Goal: Information Seeking & Learning: Understand process/instructions

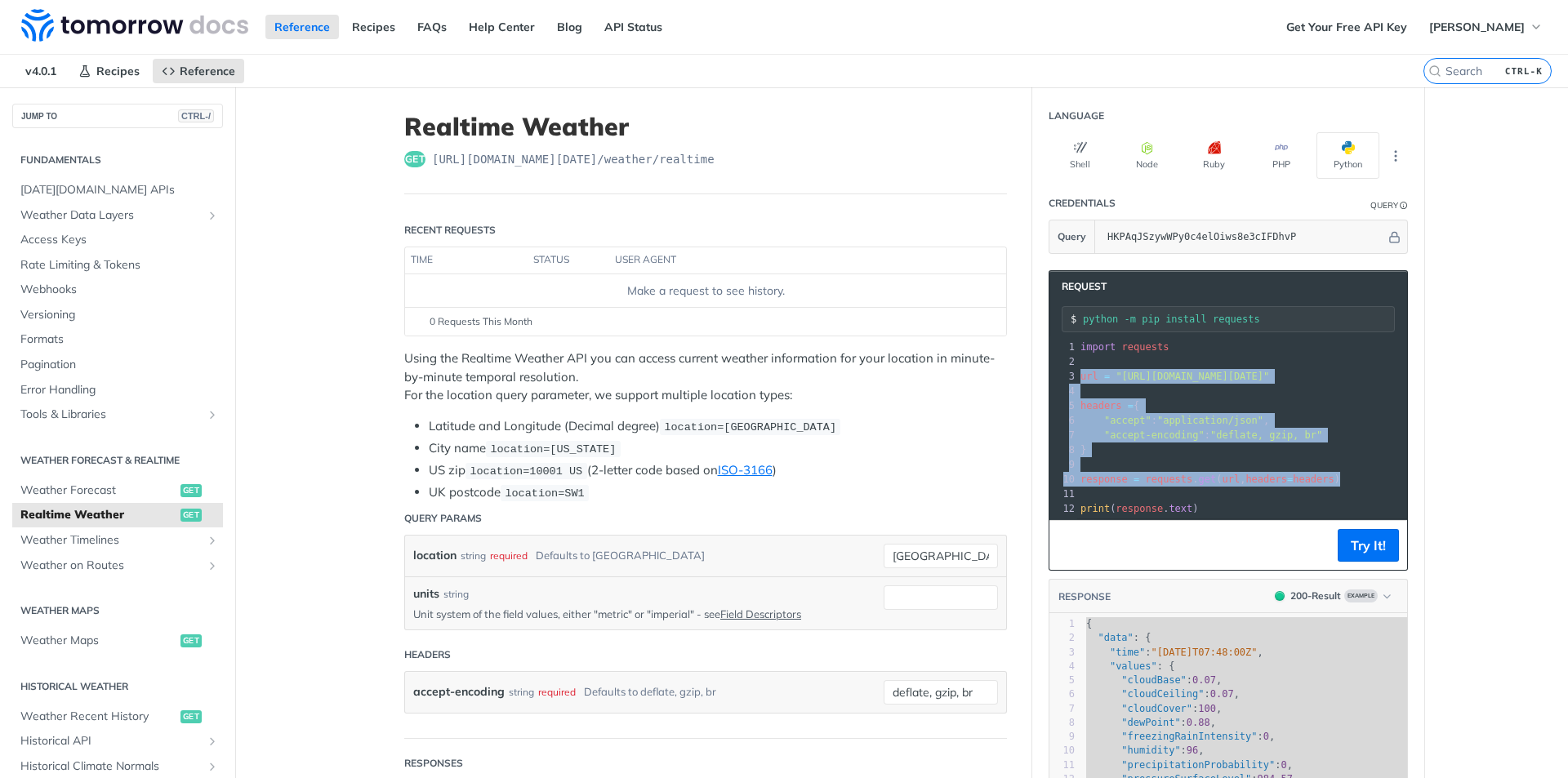
scroll to position [163, 0]
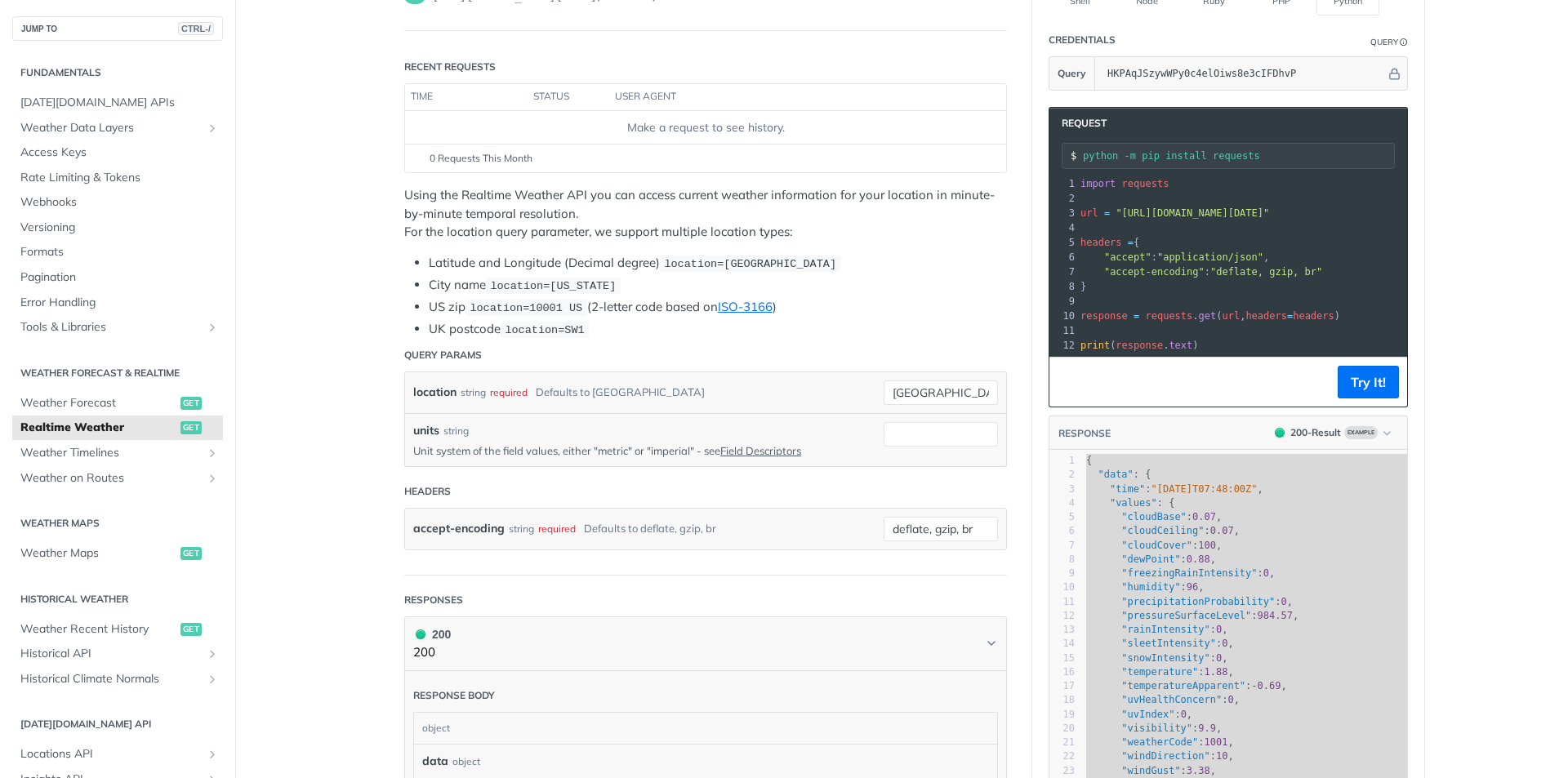
click at [1218, 340] on pre "print ( response . text )" at bounding box center [1371, 345] width 588 height 15
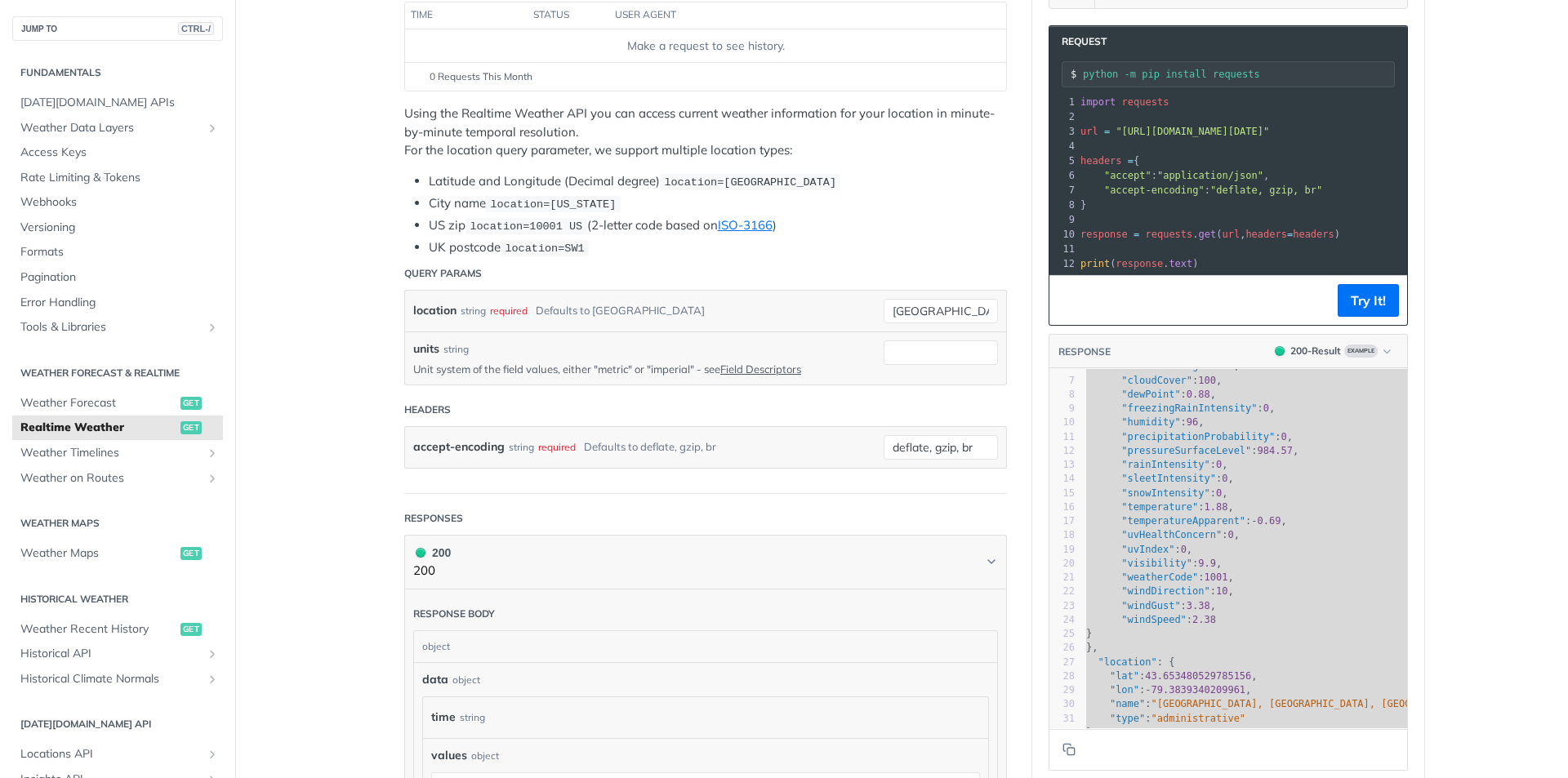
scroll to position [54, 0]
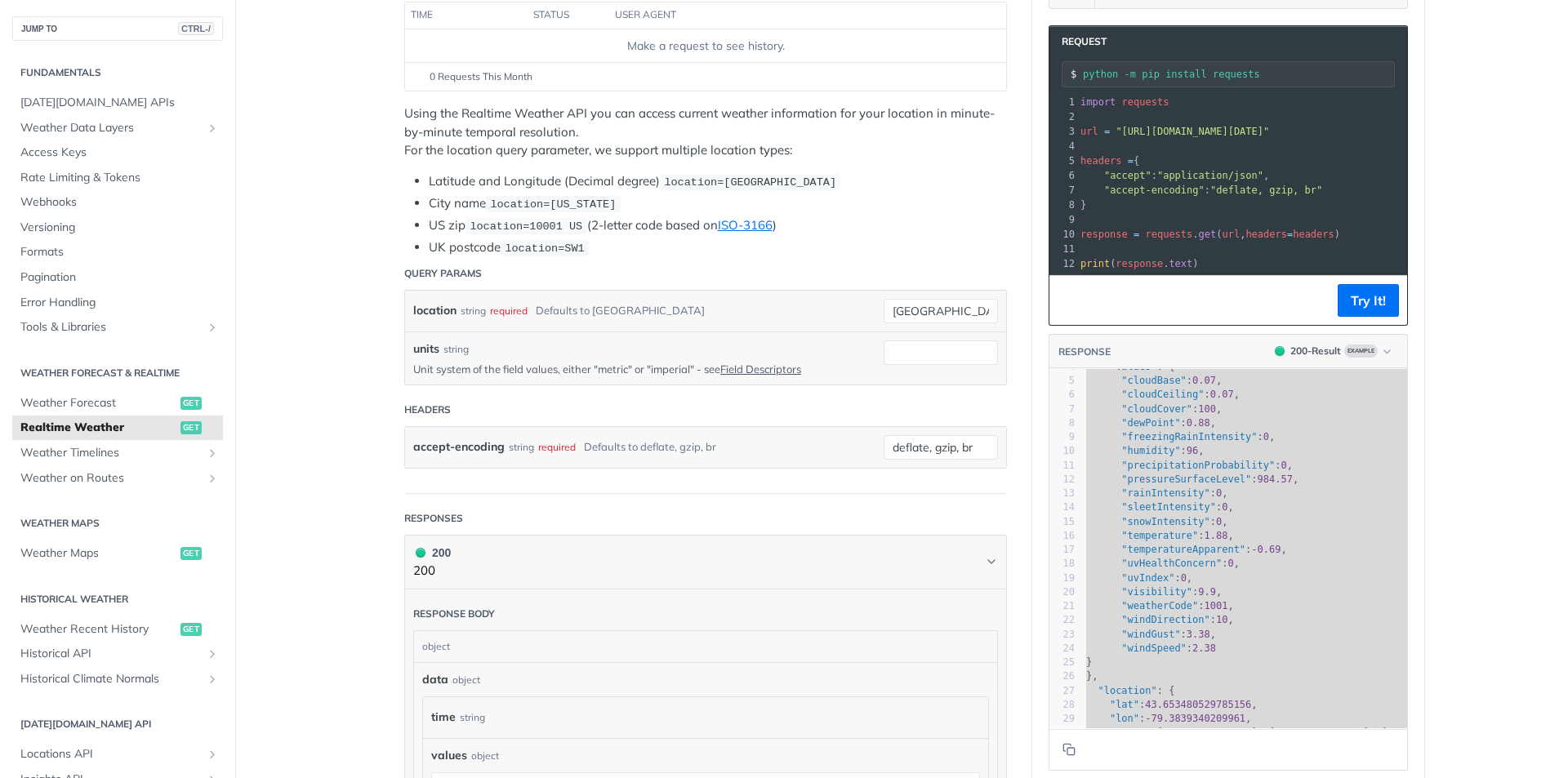
click at [1148, 611] on span ""weatherCode"" at bounding box center [1158, 606] width 77 height 11
type textarea "weatherCode"
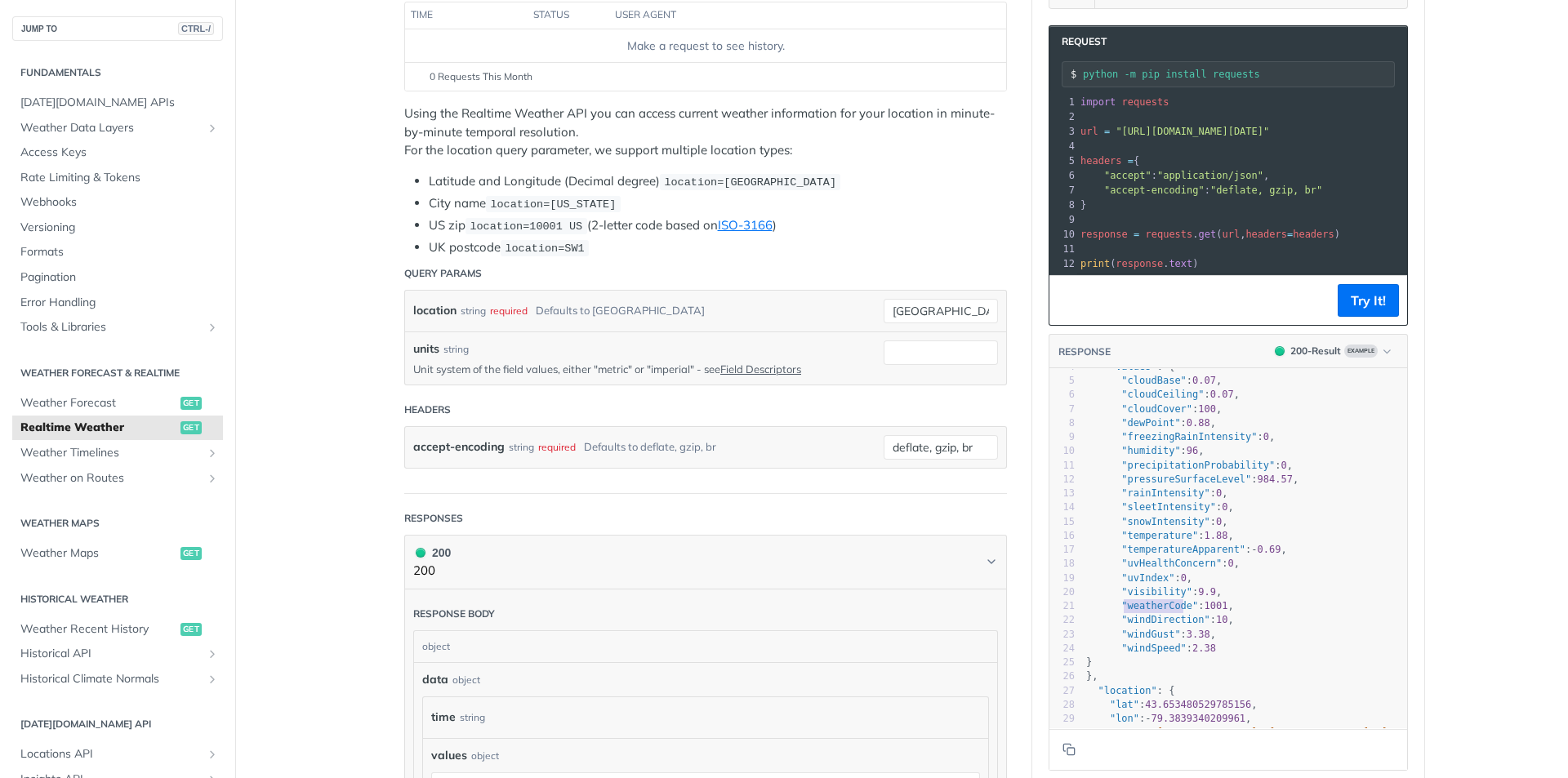
click at [1148, 611] on span ""weatherCode"" at bounding box center [1158, 606] width 77 height 11
click at [1143, 527] on span ""snowIntensity"" at bounding box center [1165, 521] width 89 height 11
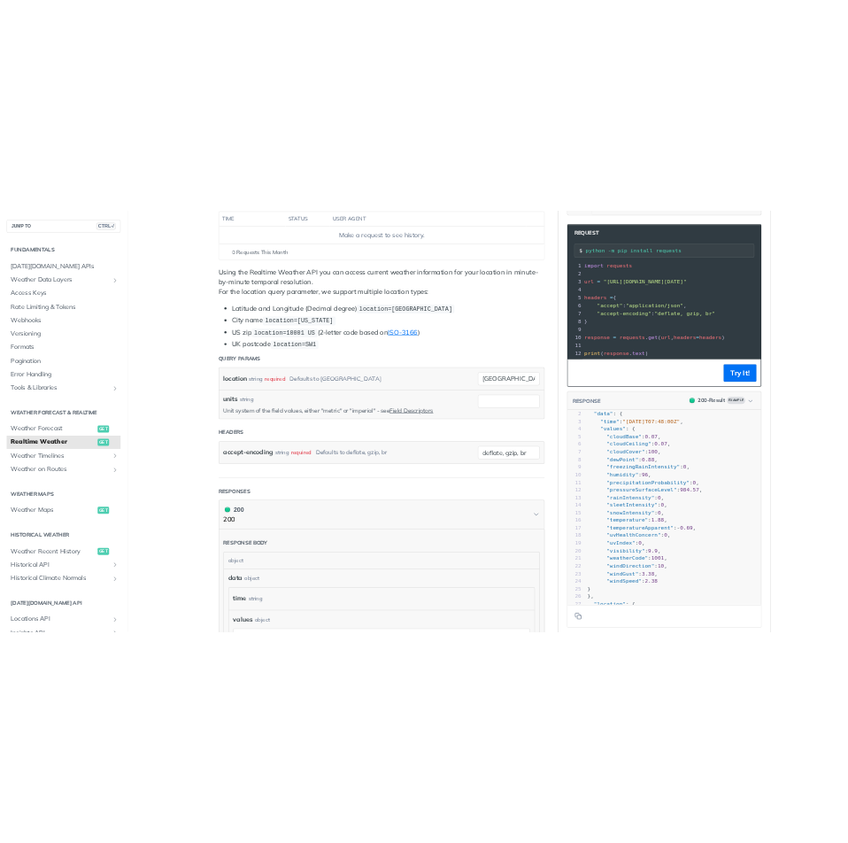
scroll to position [0, 0]
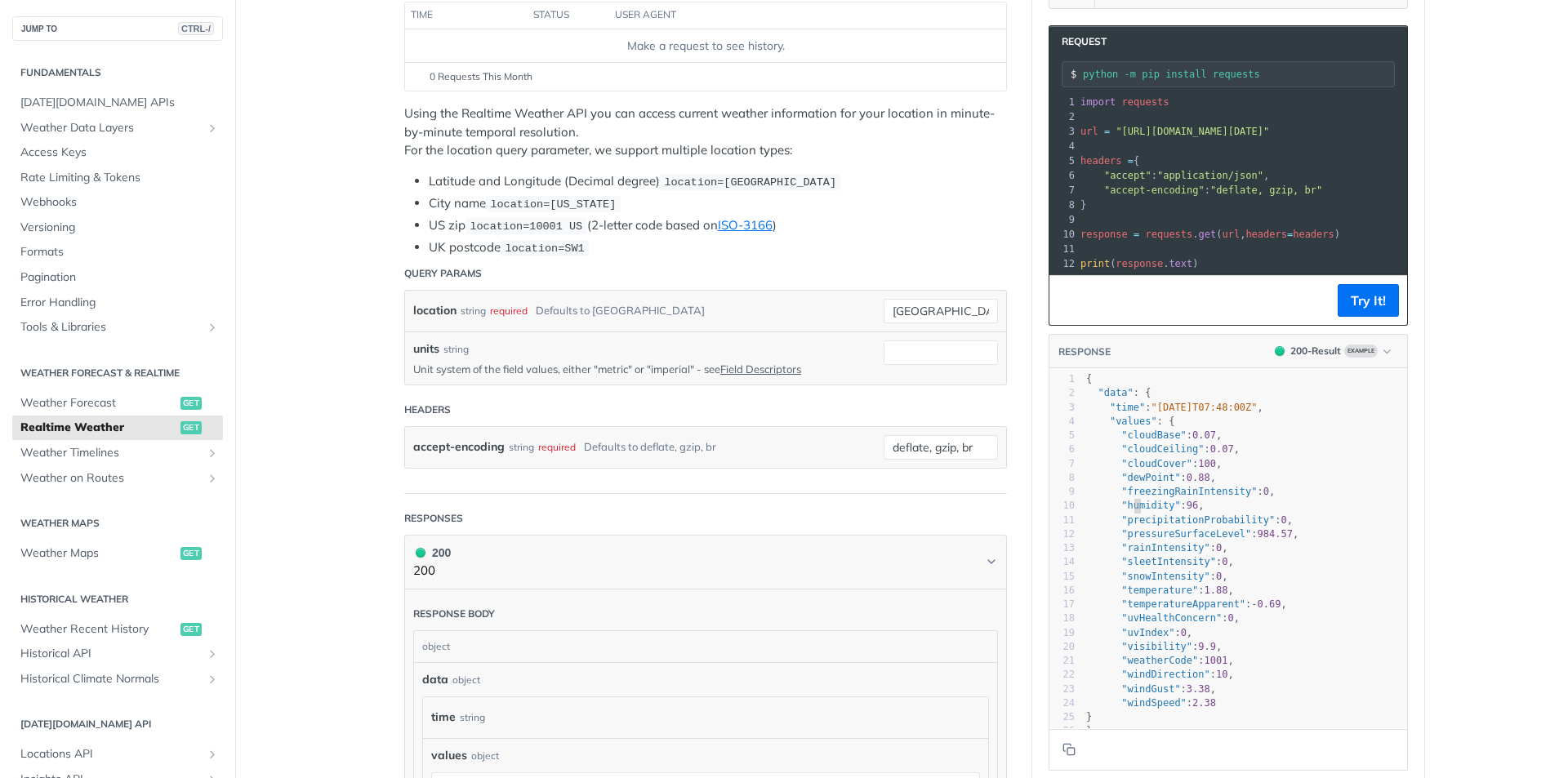
click at [1131, 511] on span ""humidity"" at bounding box center [1150, 505] width 59 height 11
click at [1132, 511] on span ""humidity"" at bounding box center [1150, 505] width 59 height 11
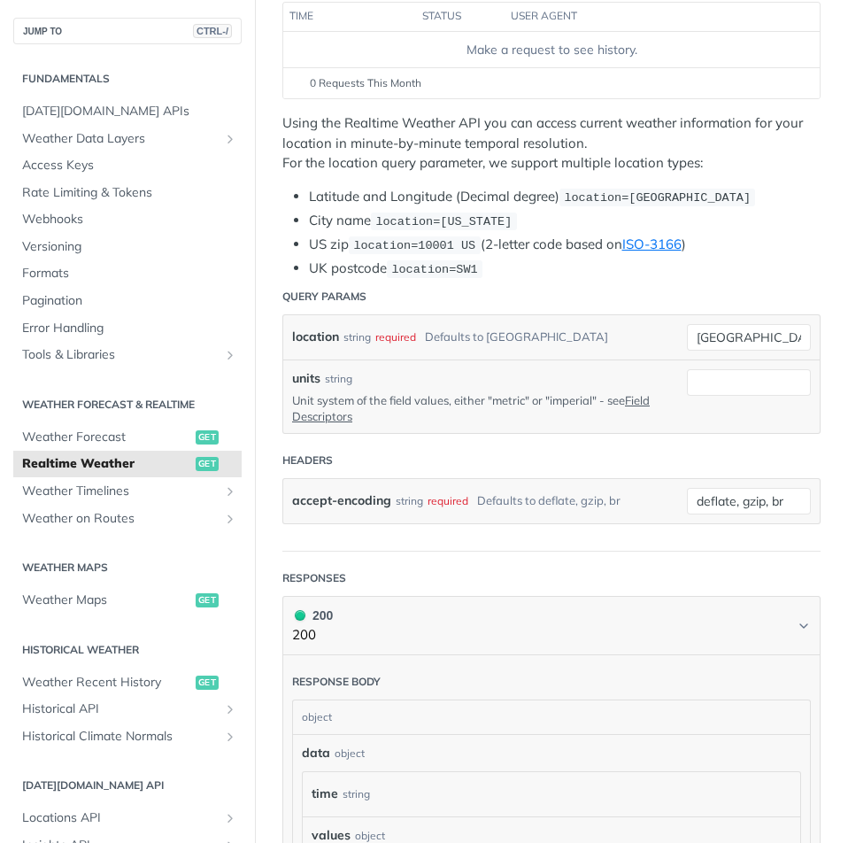
click at [482, 447] on header "Headers" at bounding box center [551, 460] width 538 height 35
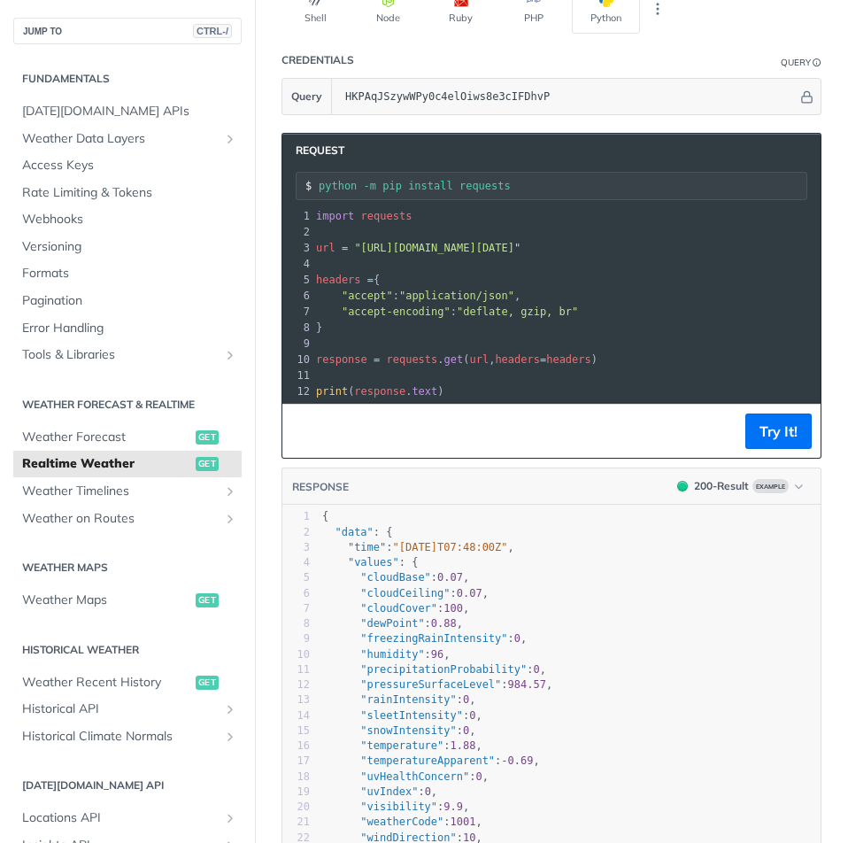
scroll to position [1682, 0]
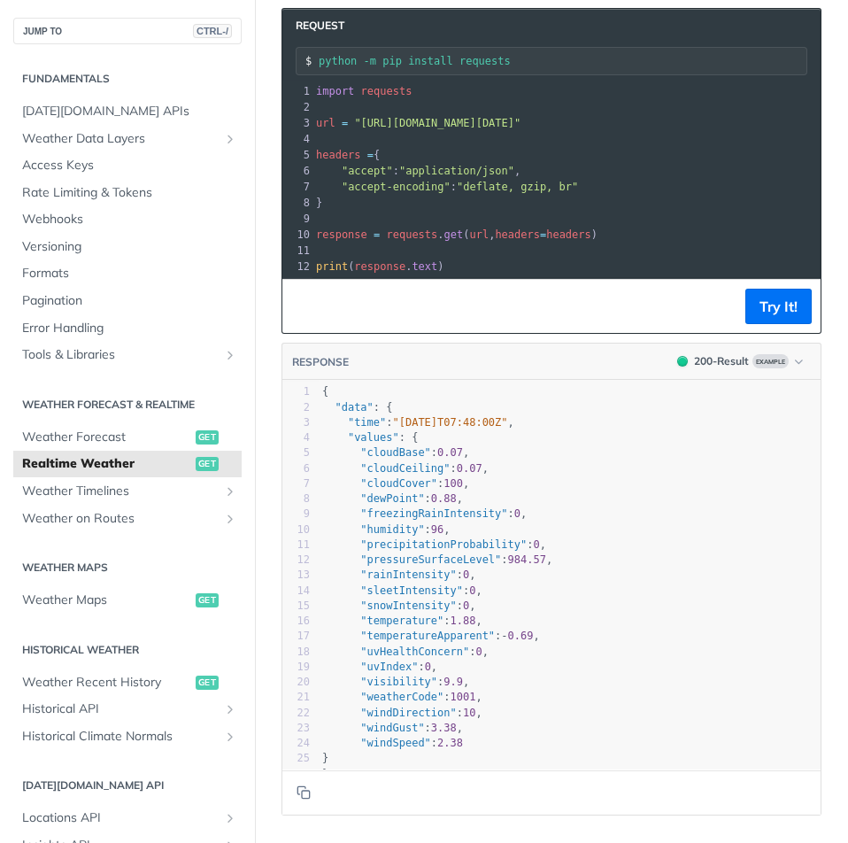
click at [450, 551] on span ""precipitationProbability"" at bounding box center [443, 544] width 166 height 12
click at [495, 578] on pre ""rainIntensity" : 0 ," at bounding box center [576, 574] width 515 height 15
click at [495, 628] on pre ""temperature" : 1.88 ," at bounding box center [576, 620] width 515 height 15
click at [491, 611] on pre ""snowIntensity" : 0 ," at bounding box center [576, 605] width 515 height 15
click at [456, 597] on span ""sleetIntensity" : 0 ," at bounding box center [402, 590] width 160 height 12
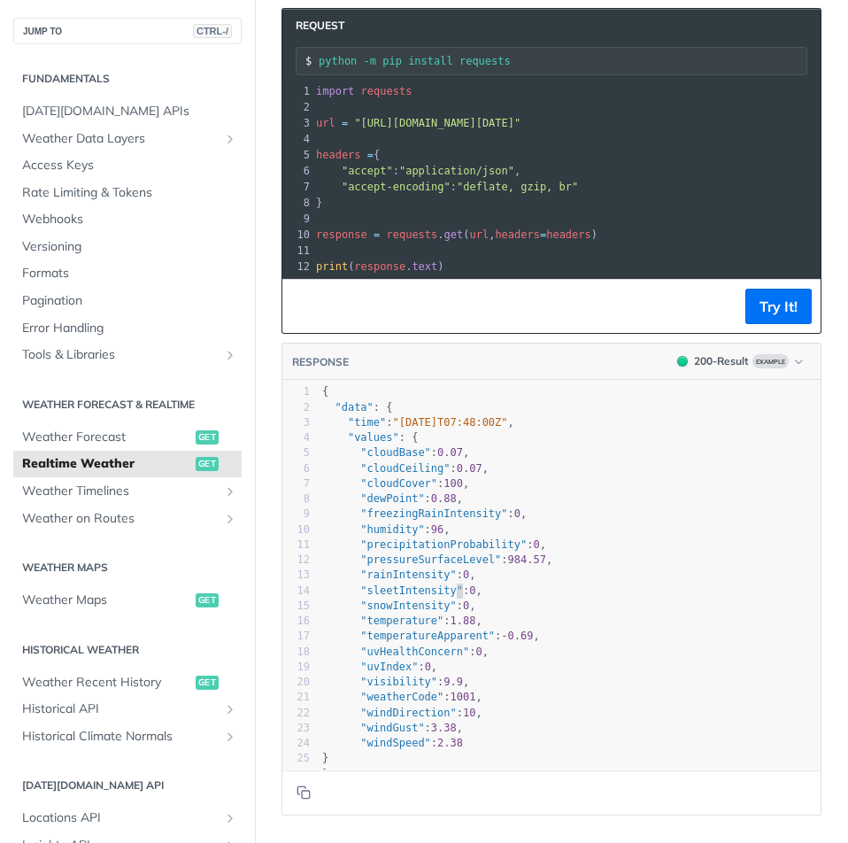
click at [477, 609] on pre ""snowIntensity" : 0 ," at bounding box center [576, 605] width 515 height 15
click at [421, 612] on span ""snowIntensity"" at bounding box center [408, 605] width 96 height 12
click at [420, 673] on span ""uvIndex" : 0 ," at bounding box center [379, 666] width 115 height 12
click at [387, 794] on footer at bounding box center [551, 791] width 538 height 45
click at [398, 703] on span ""weatherCode"" at bounding box center [401, 696] width 83 height 12
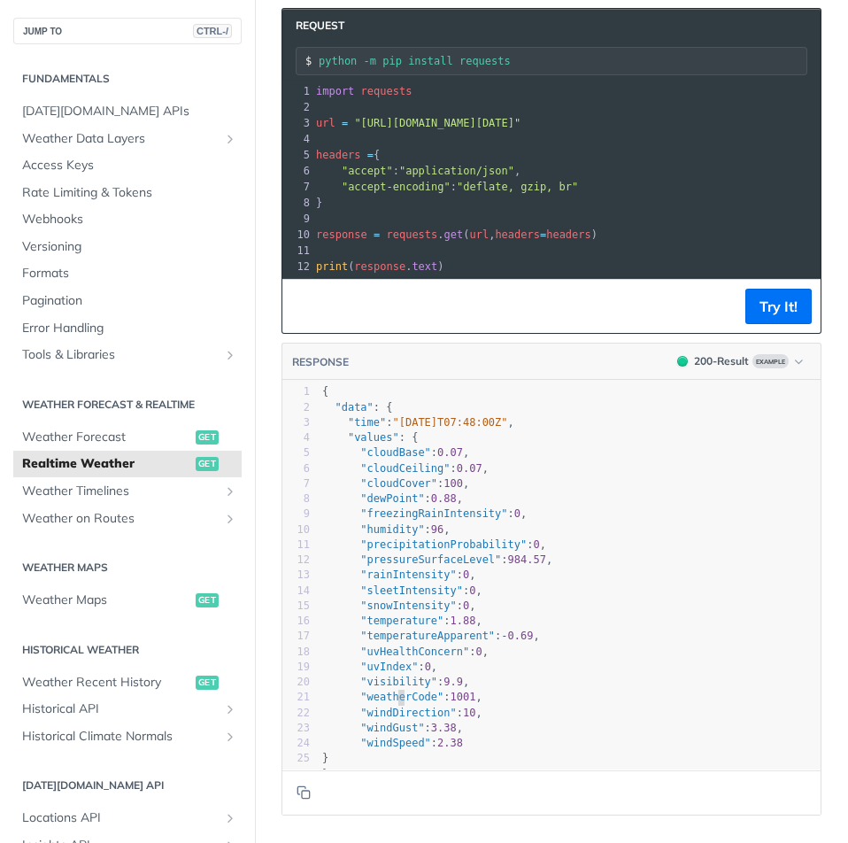
click at [404, 734] on span ""windGust"" at bounding box center [392, 727] width 64 height 12
click at [389, 761] on pre "}" at bounding box center [576, 758] width 515 height 15
click at [389, 803] on footer at bounding box center [551, 791] width 538 height 45
click at [392, 474] on span ""cloudCeiling"" at bounding box center [404, 468] width 89 height 12
type textarea "cloudCeiling"
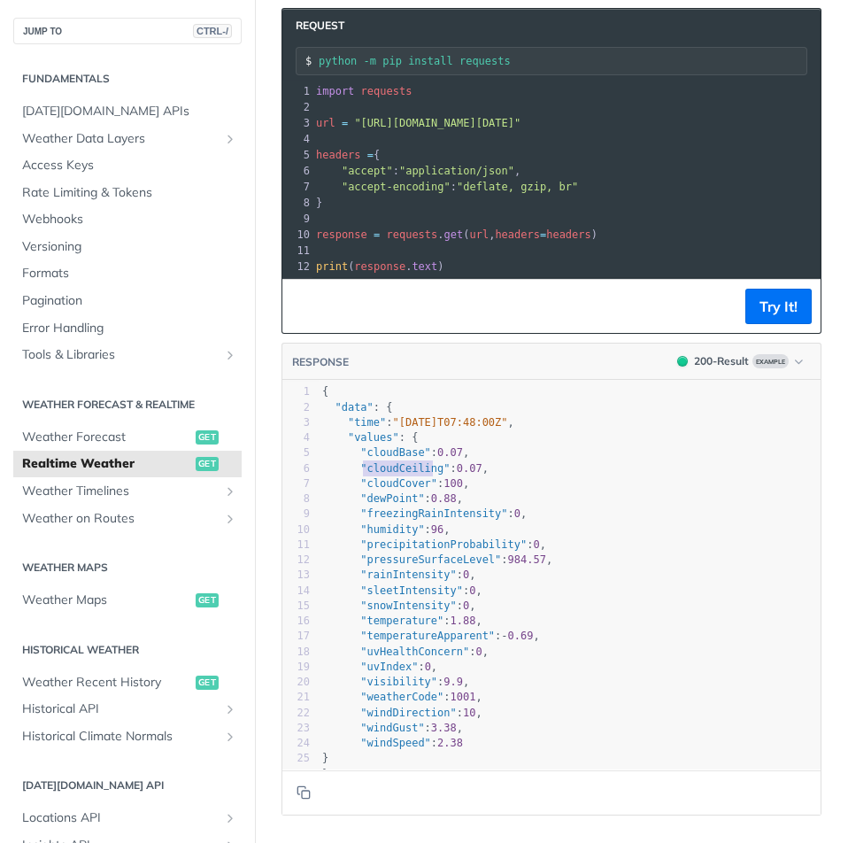
click at [392, 474] on span ""cloudCeiling"" at bounding box center [404, 468] width 89 height 12
click at [394, 487] on span ""cloudCover"" at bounding box center [398, 483] width 77 height 12
type textarea "cloudCover"
click at [394, 487] on span ""cloudCover"" at bounding box center [398, 483] width 77 height 12
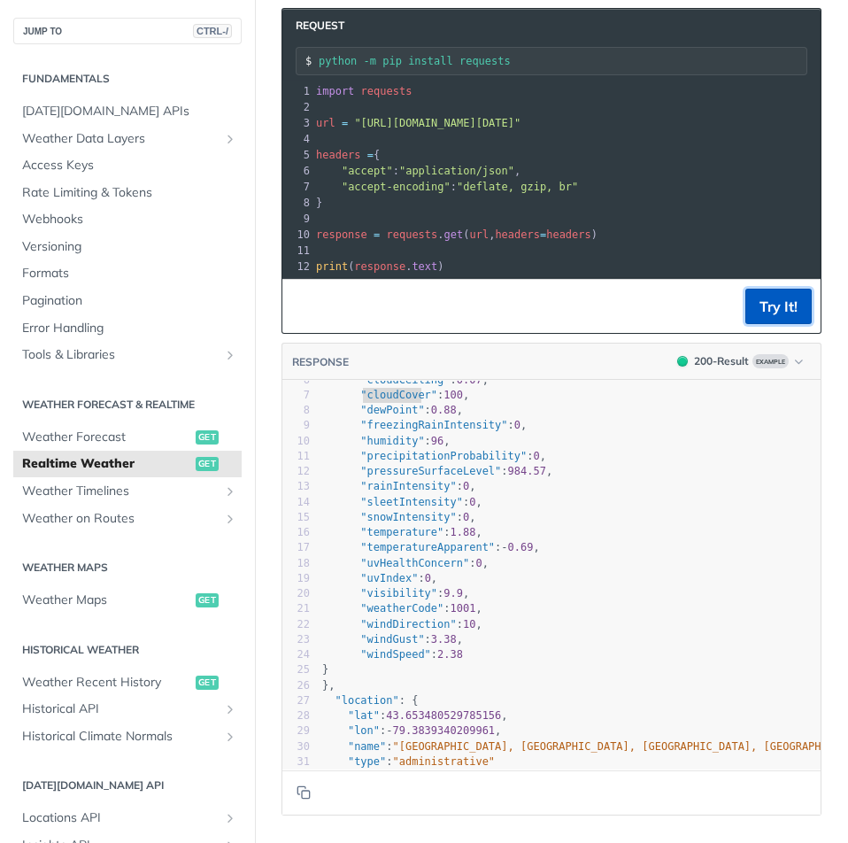
click at [796, 314] on button "Try It!" at bounding box center [778, 306] width 66 height 35
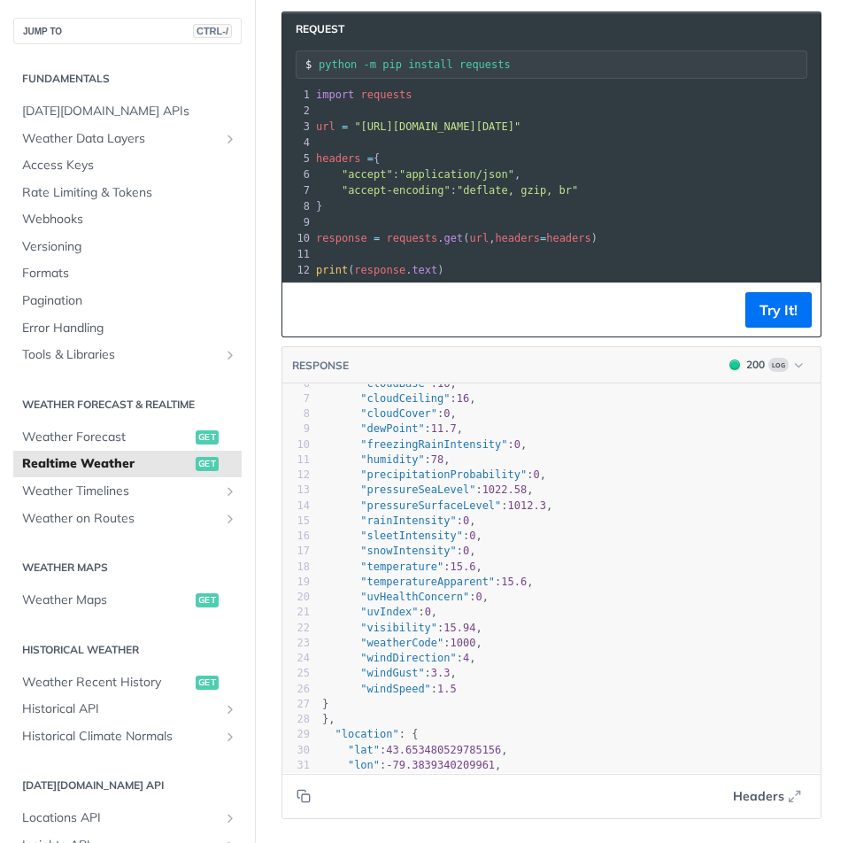
scroll to position [1685, 0]
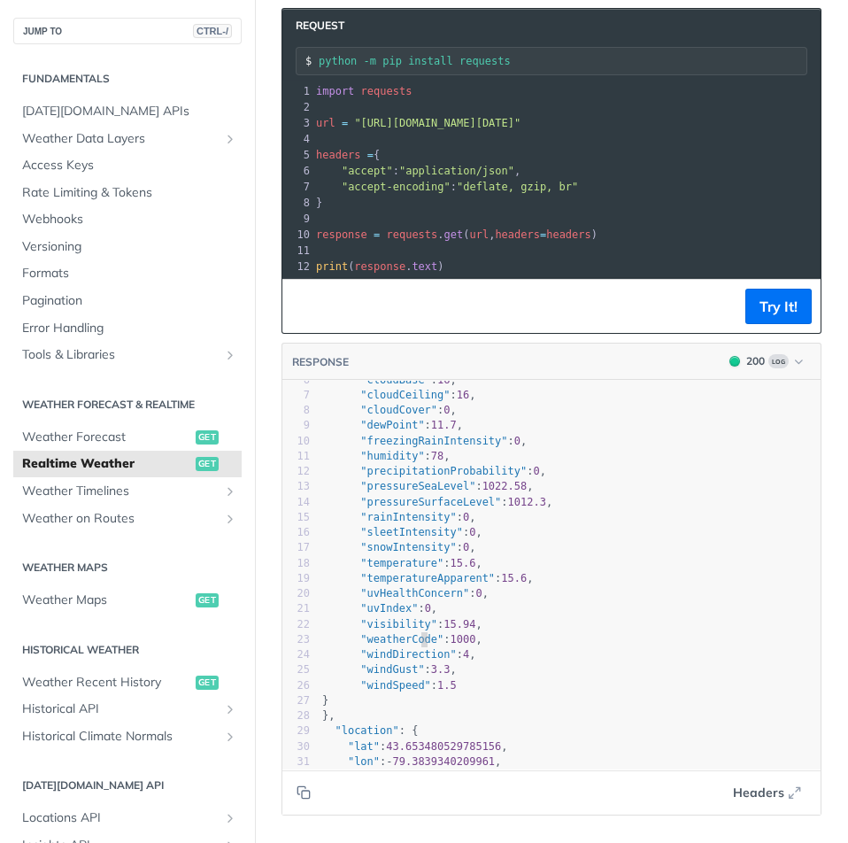
click at [420, 645] on span ""weatherCode"" at bounding box center [401, 639] width 83 height 12
type textarea "weatherCode"
click at [420, 645] on span ""weatherCode"" at bounding box center [401, 639] width 83 height 12
click at [405, 630] on span ""visibility"" at bounding box center [398, 624] width 77 height 12
type textarea "visibility"
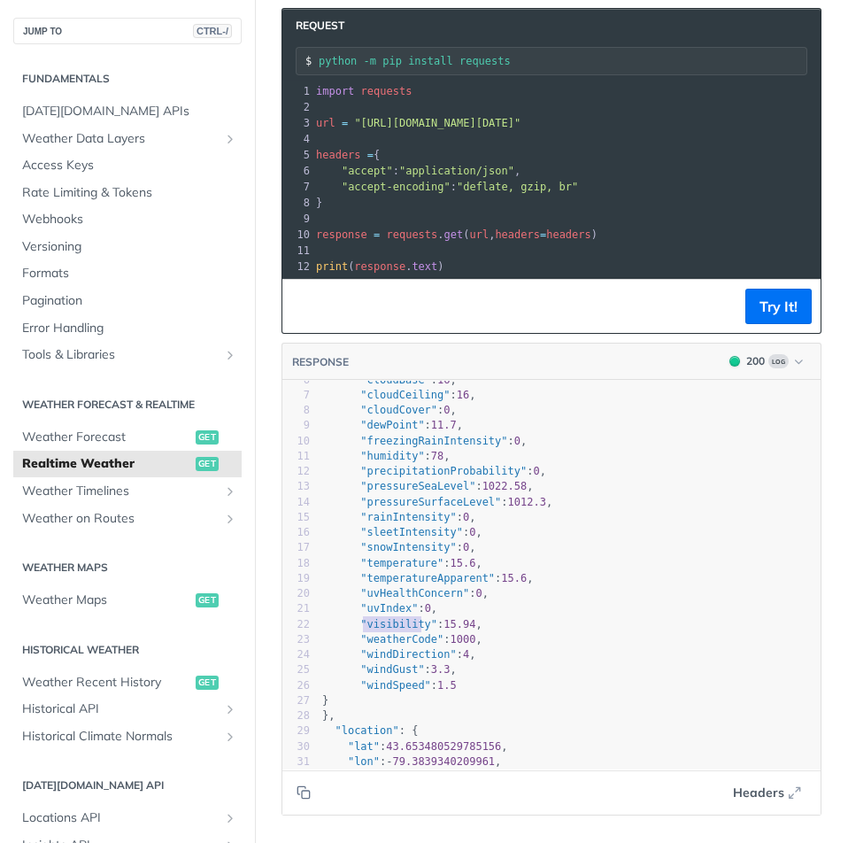
click at [405, 630] on span ""visibility"" at bounding box center [398, 624] width 77 height 12
click at [380, 614] on span ""uvIndex"" at bounding box center [389, 608] width 58 height 12
type textarea "uvIndex"
click at [380, 614] on span ""uvIndex"" at bounding box center [389, 608] width 58 height 12
click at [406, 553] on span ""snowIntensity"" at bounding box center [408, 547] width 96 height 12
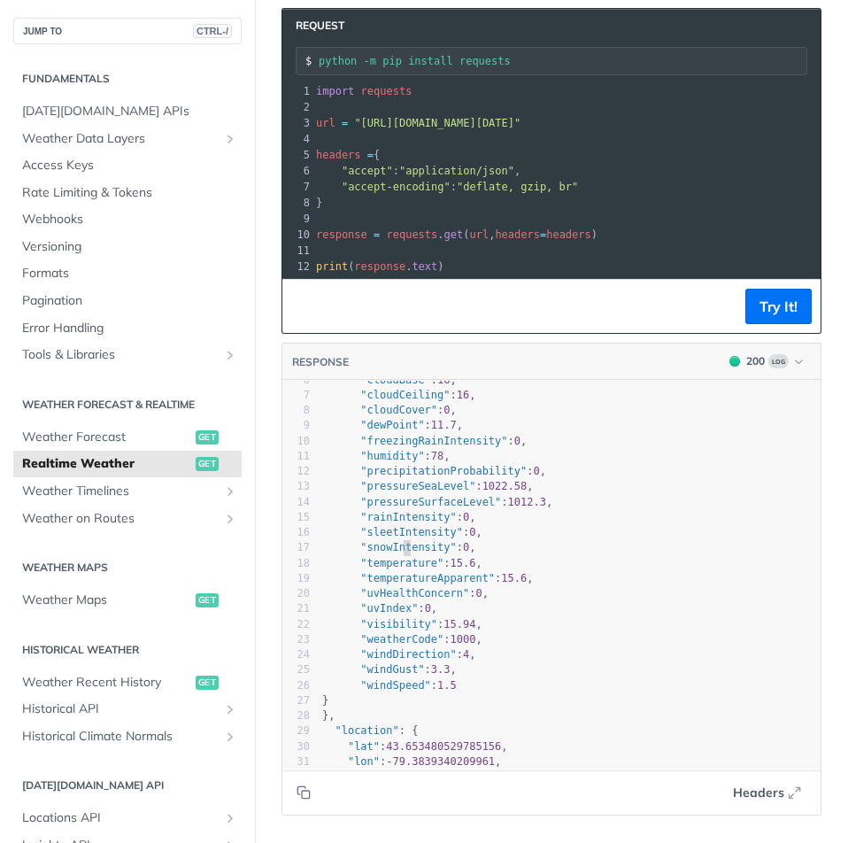
type textarea "snowIntensity"
click at [406, 553] on span ""snowIntensity"" at bounding box center [408, 547] width 96 height 12
click at [418, 508] on span ""pressureSurfaceLevel"" at bounding box center [430, 502] width 141 height 12
type textarea "pressureSurfaceLevel"
click at [418, 508] on span ""pressureSurfaceLevel"" at bounding box center [430, 502] width 141 height 12
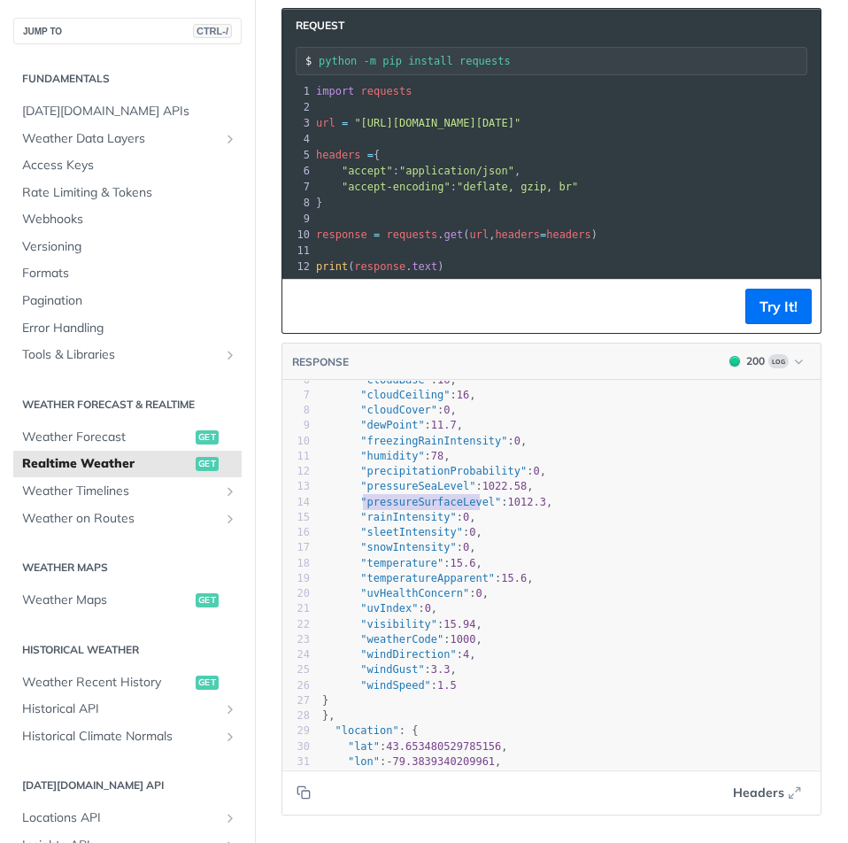
click at [418, 447] on span ""freezingRainIntensity"" at bounding box center [433, 441] width 147 height 12
type textarea "freezingRainIntensity"
click at [418, 447] on span ""freezingRainIntensity"" at bounding box center [433, 441] width 147 height 12
click at [364, 429] on span ""dewPoint"" at bounding box center [392, 425] width 64 height 12
type textarea "dewPoint"
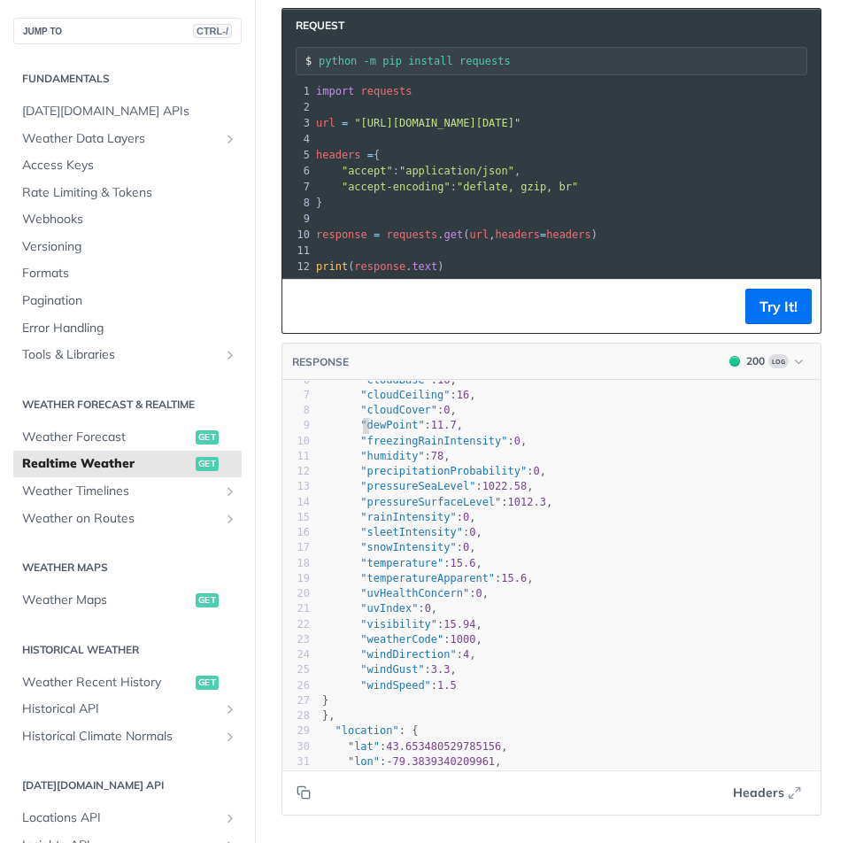
click at [364, 429] on span ""dewPoint"" at bounding box center [392, 425] width 64 height 12
click at [396, 416] on span ""cloudCover"" at bounding box center [398, 410] width 77 height 12
type textarea "cloudCover"
click at [396, 416] on span ""cloudCover"" at bounding box center [398, 410] width 77 height 12
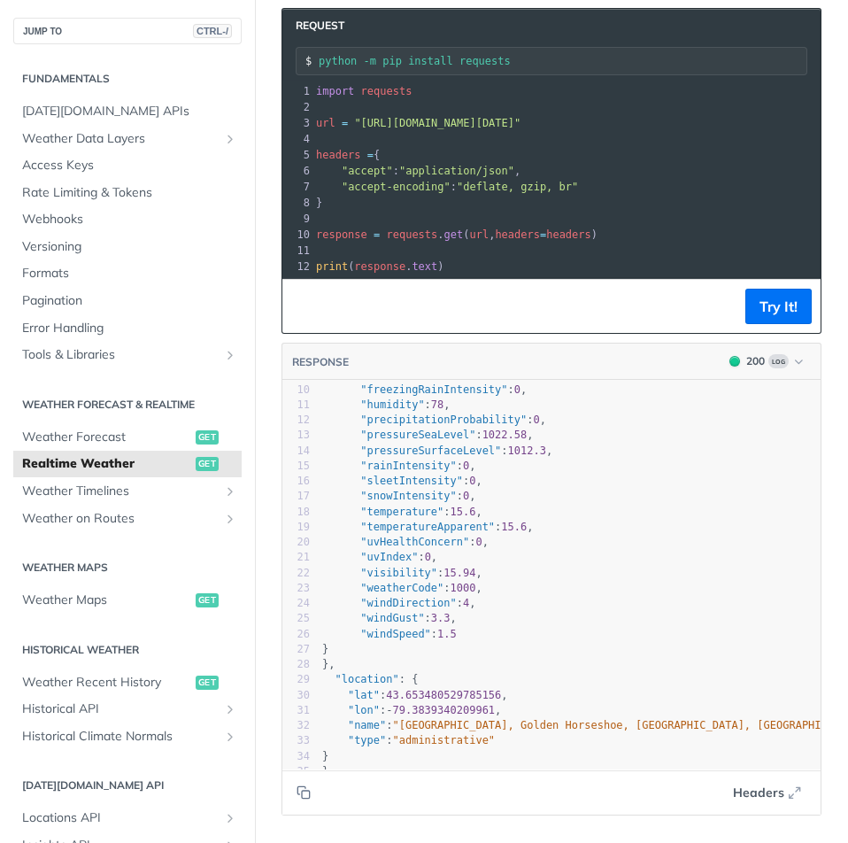
scroll to position [166, 0]
click at [382, 612] on span ""windGust"" at bounding box center [392, 618] width 64 height 12
type textarea "windGust"
click at [382, 612] on span ""windGust"" at bounding box center [392, 618] width 64 height 12
click at [385, 597] on span ""windDirection"" at bounding box center [408, 603] width 96 height 12
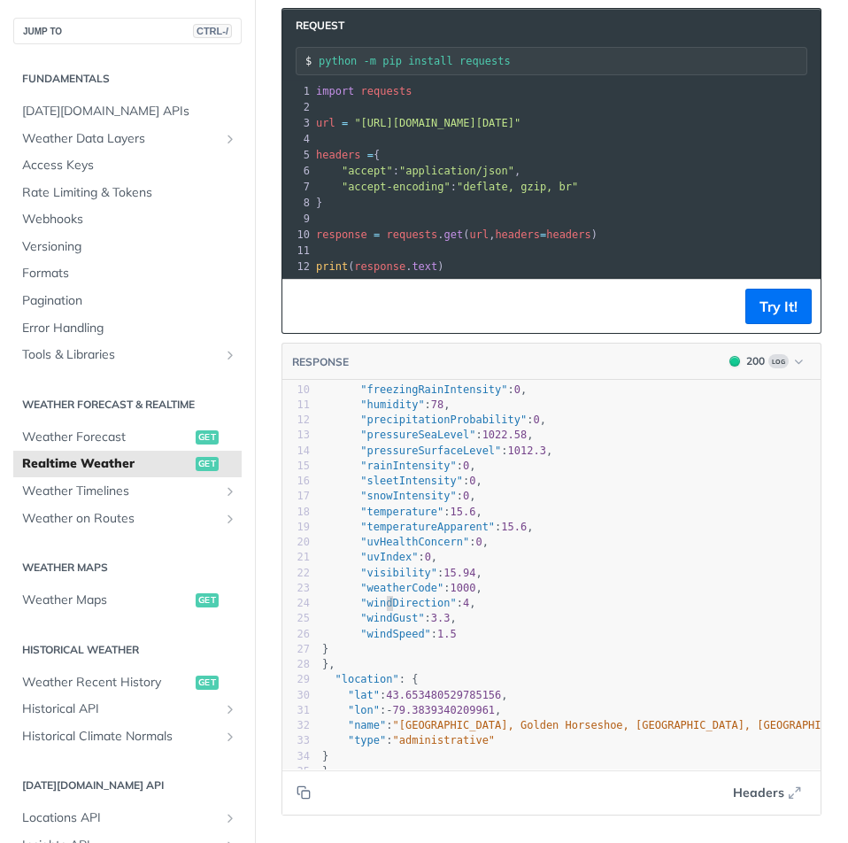
type textarea "windDirection"
click at [385, 597] on span ""windDirection"" at bounding box center [408, 603] width 96 height 12
click at [383, 551] on span ""uvIndex"" at bounding box center [389, 557] width 58 height 12
type textarea "uvIndex"
click at [383, 551] on span ""uvIndex"" at bounding box center [389, 557] width 58 height 12
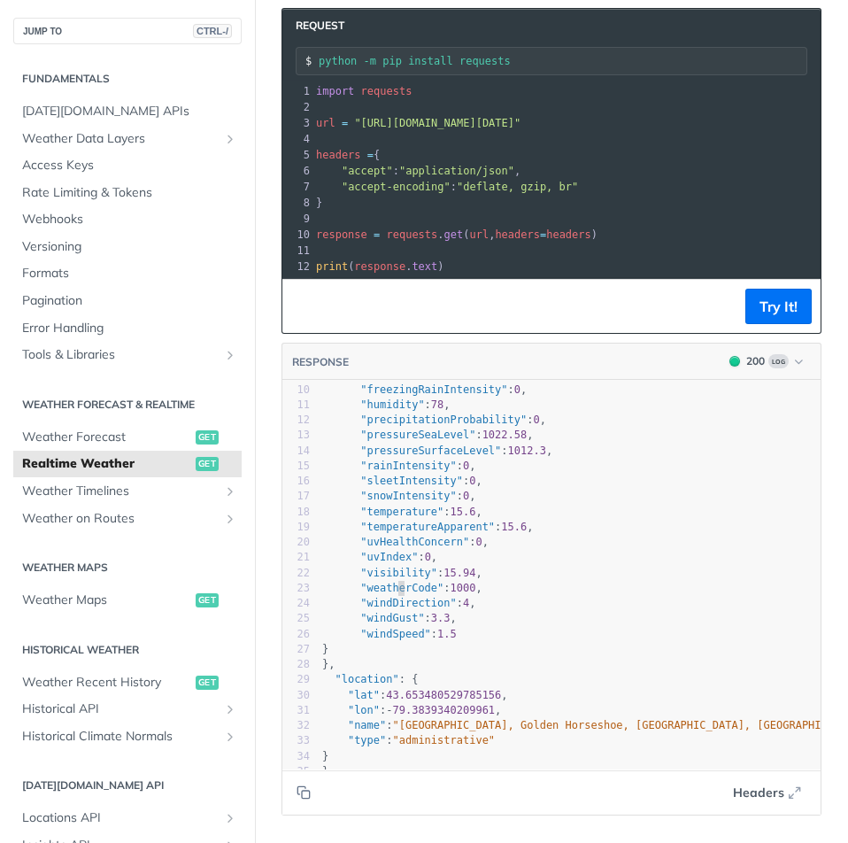
click at [397, 582] on span ""weatherCode"" at bounding box center [401, 588] width 83 height 12
type textarea "weatherCode"
click at [397, 582] on span ""weatherCode"" at bounding box center [401, 588] width 83 height 12
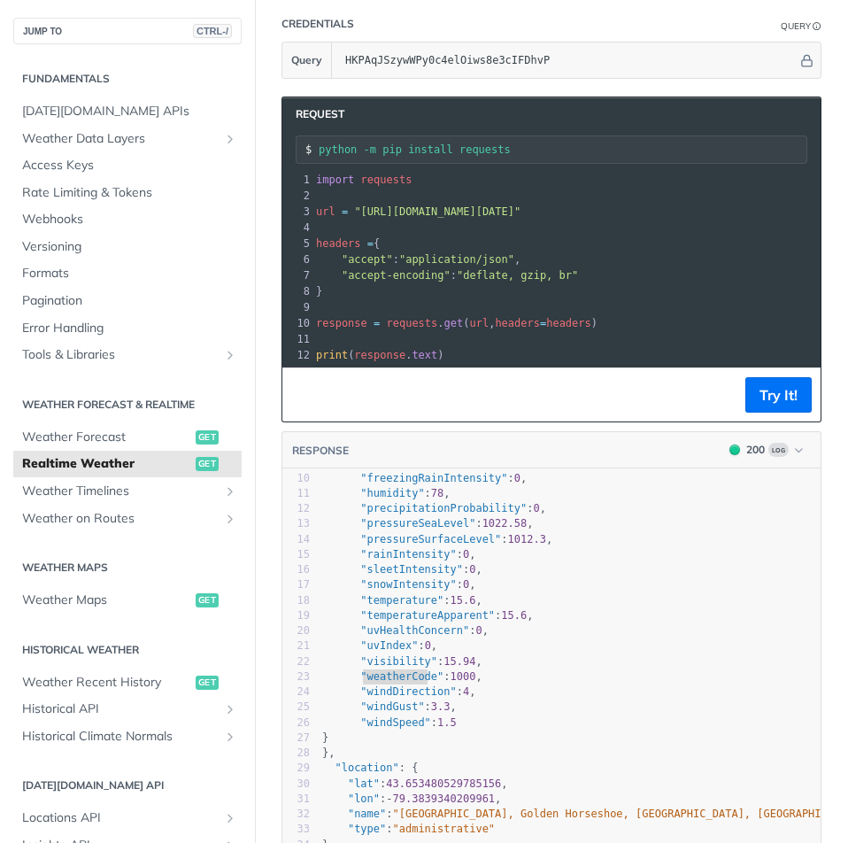
click at [392, 639] on span ""uvIndex"" at bounding box center [389, 645] width 58 height 12
type textarea "uvIndex"
click at [392, 639] on span ""uvIndex"" at bounding box center [389, 645] width 58 height 12
click at [405, 624] on span ""uvHealthConcern"" at bounding box center [414, 630] width 109 height 12
type textarea "uvHealthConcern"
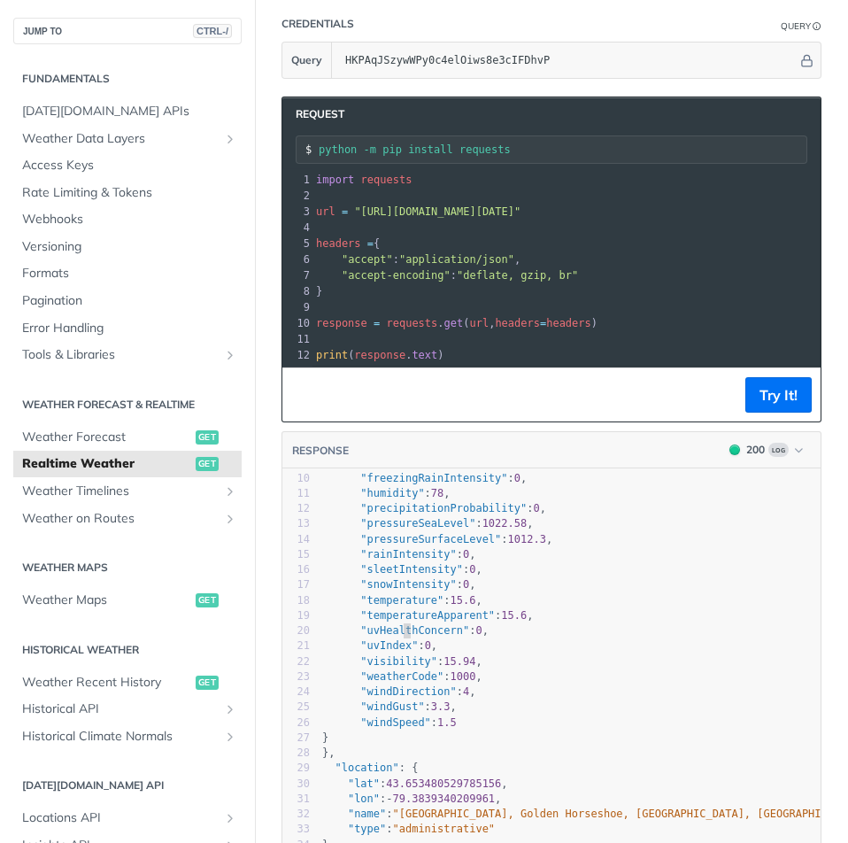
click at [405, 624] on span ""uvHealthConcern"" at bounding box center [414, 630] width 109 height 12
click at [396, 609] on span ""temperatureApparent"" at bounding box center [427, 615] width 135 height 12
type textarea "temperatureApparent"
click at [396, 609] on span ""temperatureApparent"" at bounding box center [427, 615] width 135 height 12
click at [386, 594] on span ""temperature"" at bounding box center [401, 600] width 83 height 12
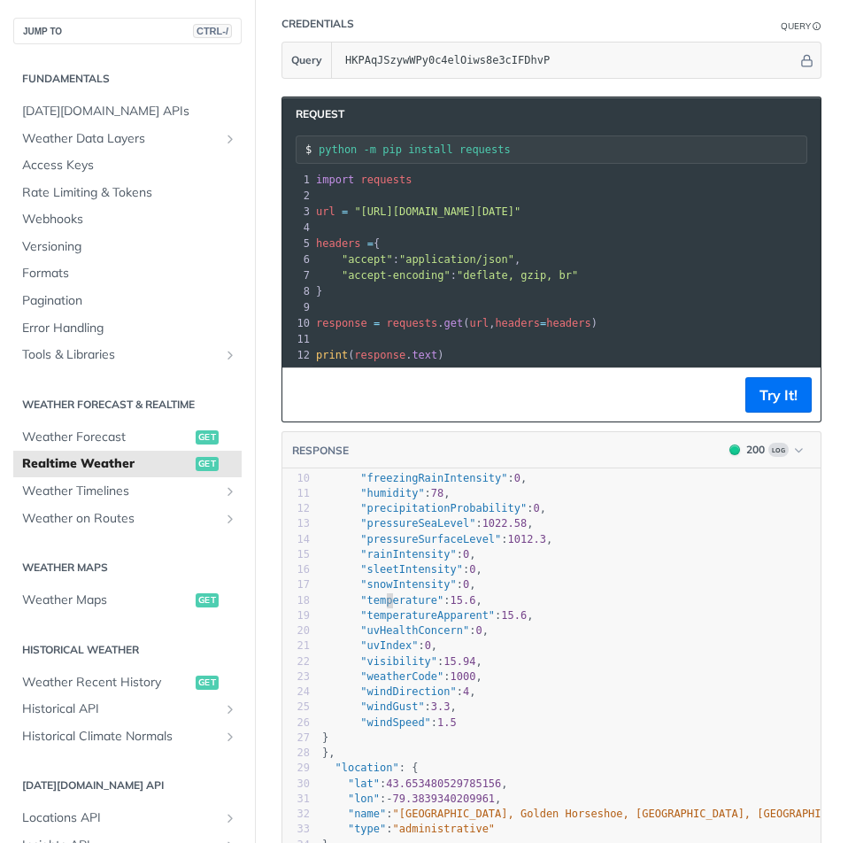
type textarea "temperature"
click at [386, 594] on span ""temperature"" at bounding box center [401, 600] width 83 height 12
click at [398, 578] on span ""snowIntensity"" at bounding box center [408, 584] width 96 height 12
type textarea "snowIntensity"
click at [398, 578] on span ""snowIntensity"" at bounding box center [408, 584] width 96 height 12
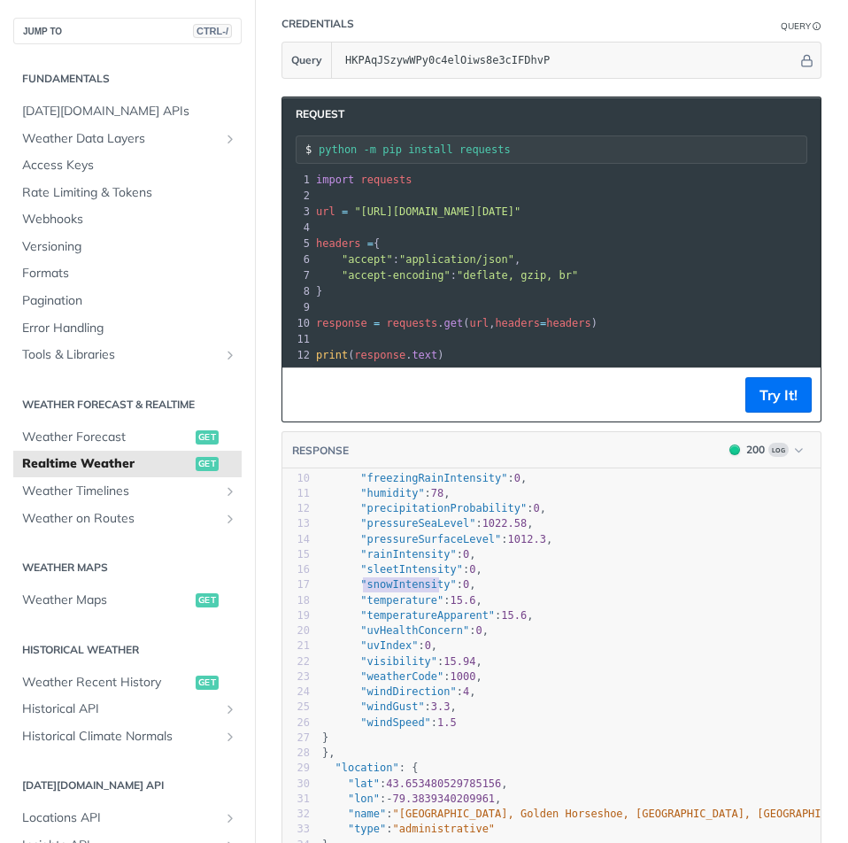
click at [411, 547] on pre ""rainIntensity" : 0 ," at bounding box center [576, 554] width 515 height 15
type textarea "rainIntensity"
click at [411, 547] on pre ""rainIntensity" : 0 ," at bounding box center [576, 554] width 515 height 15
click at [385, 639] on span ""uvIndex"" at bounding box center [389, 645] width 58 height 12
type textarea "uvIndex"
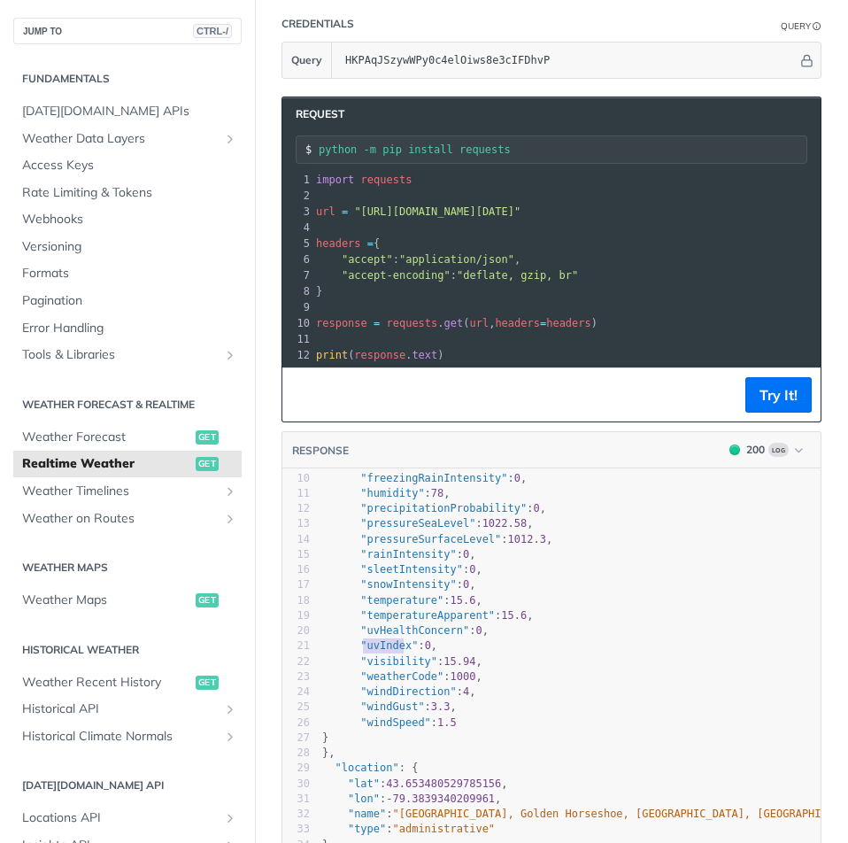
click at [385, 639] on span ""uvIndex"" at bounding box center [389, 645] width 58 height 12
click at [403, 562] on pre ""sleetIntensity" : 0 ," at bounding box center [576, 569] width 515 height 15
type textarea "rainIntensity"
click at [403, 562] on pre ""sleetIntensity" : 0 ," at bounding box center [576, 569] width 515 height 15
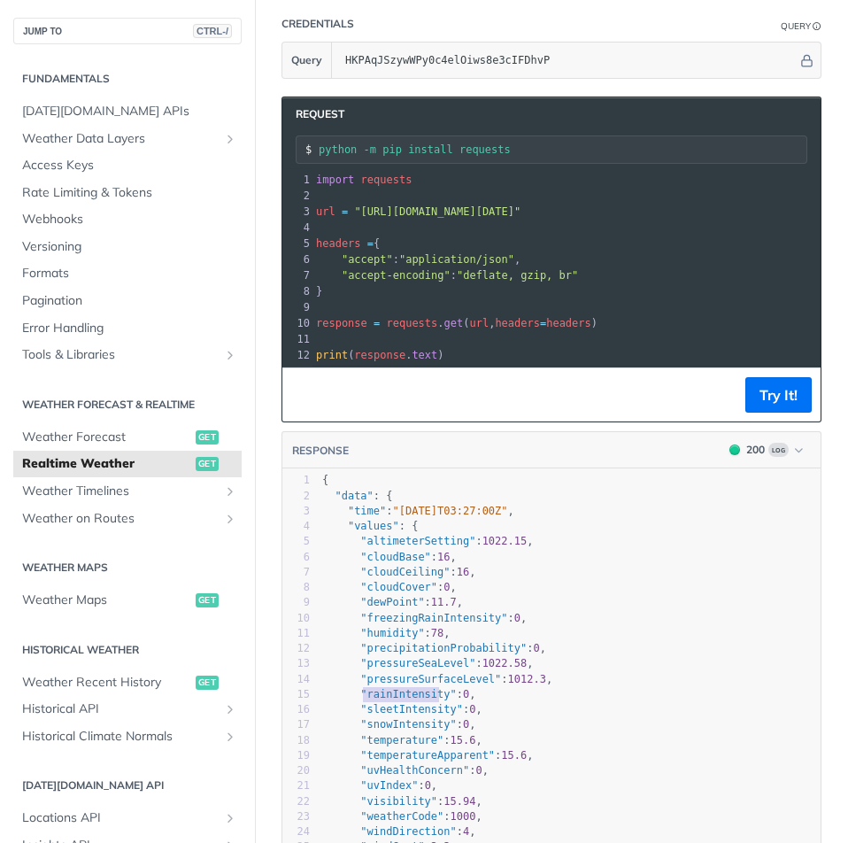
scroll to position [89, 0]
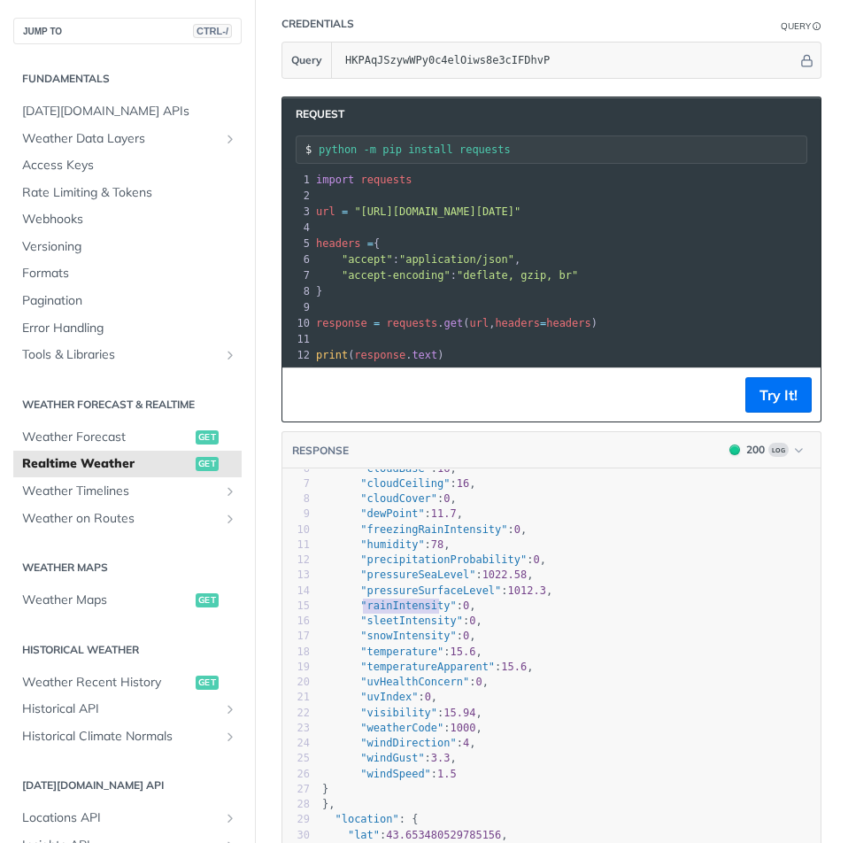
click at [422, 734] on span ""weatherCode"" at bounding box center [401, 727] width 83 height 12
type textarea "weatherCode"
click at [422, 734] on span ""weatherCode"" at bounding box center [401, 727] width 83 height 12
click at [411, 612] on span ""rainIntensity"" at bounding box center [408, 605] width 96 height 12
type textarea "rainIntensity"
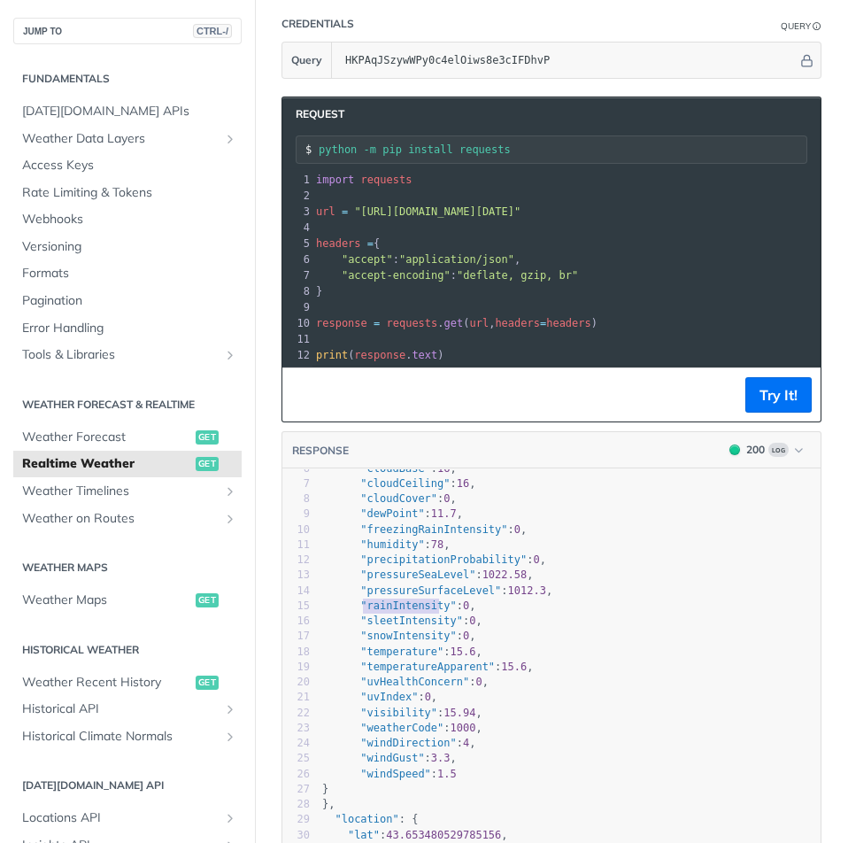
click at [411, 612] on span ""rainIntensity"" at bounding box center [408, 605] width 96 height 12
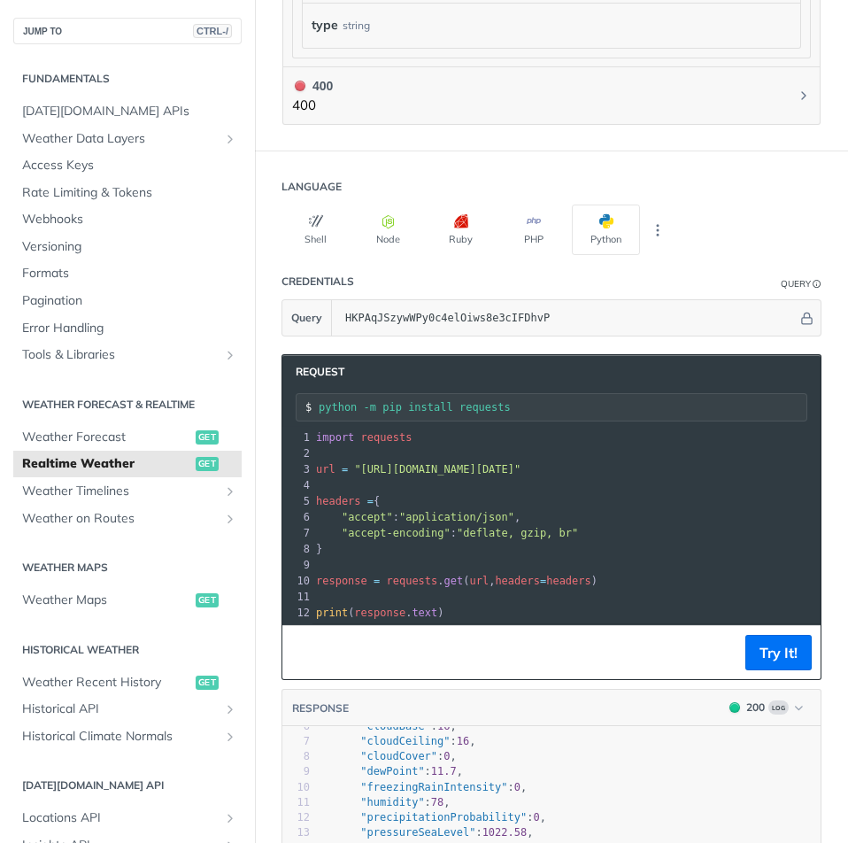
scroll to position [1331, 0]
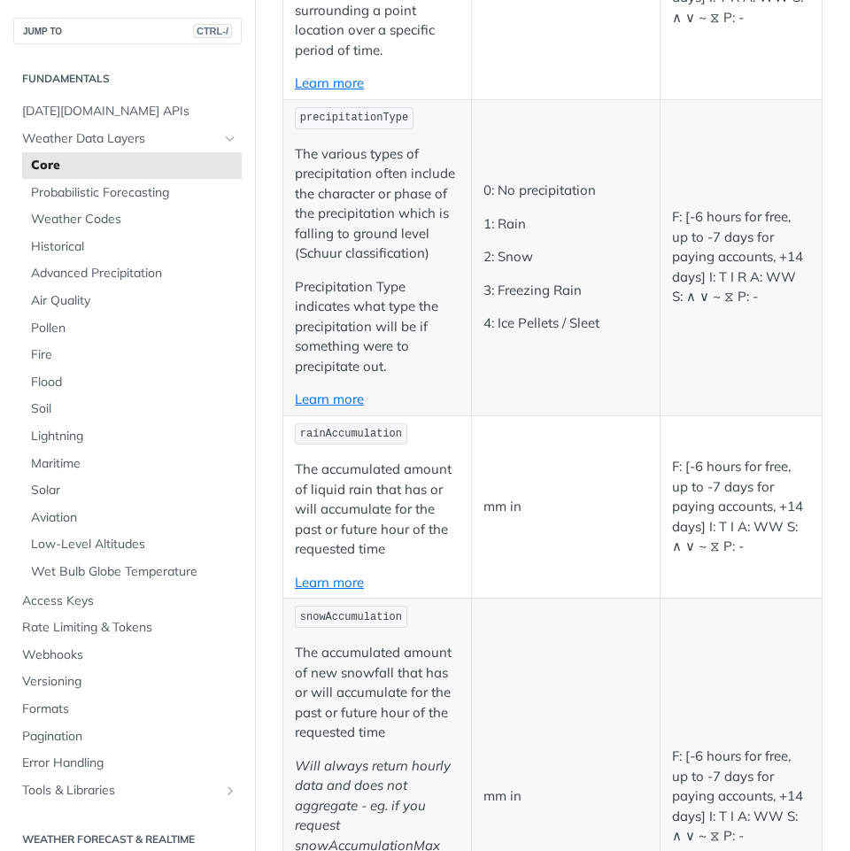
scroll to position [4603, 0]
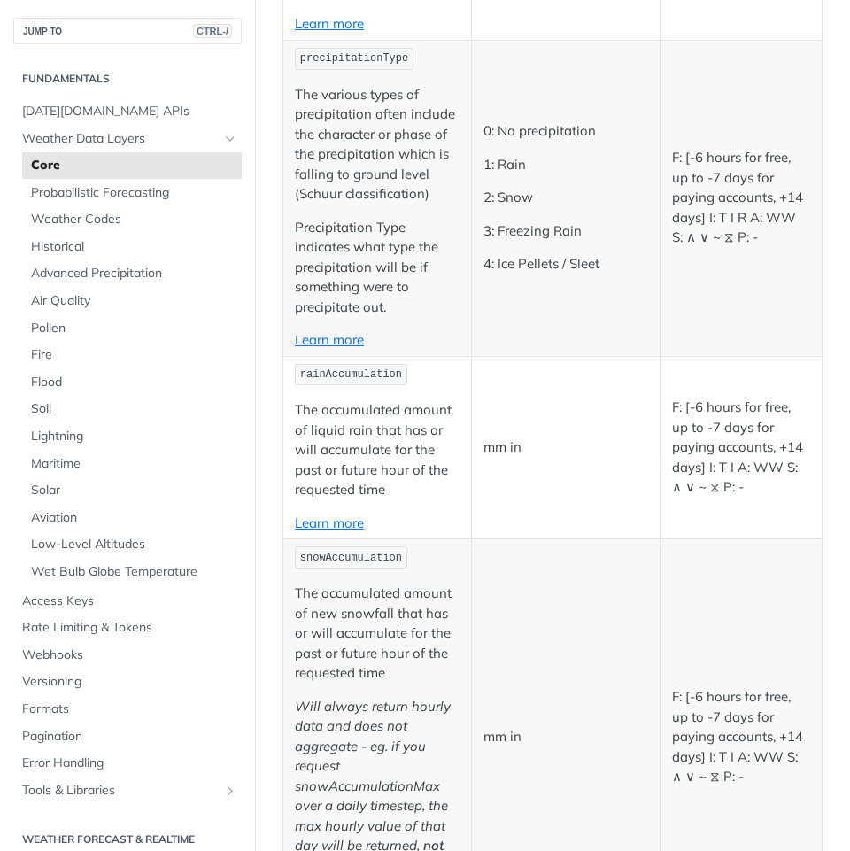
click at [389, 386] on code "rainAccumulation" at bounding box center [351, 375] width 112 height 22
click at [394, 386] on code "rainAccumulation" at bounding box center [351, 375] width 112 height 22
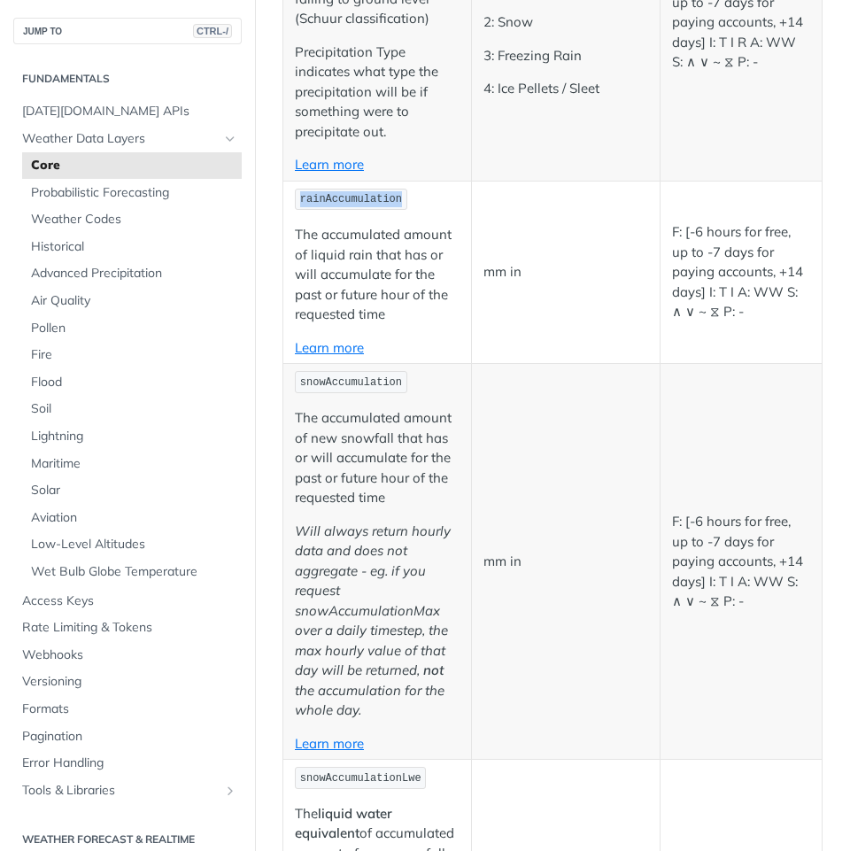
scroll to position [4780, 0]
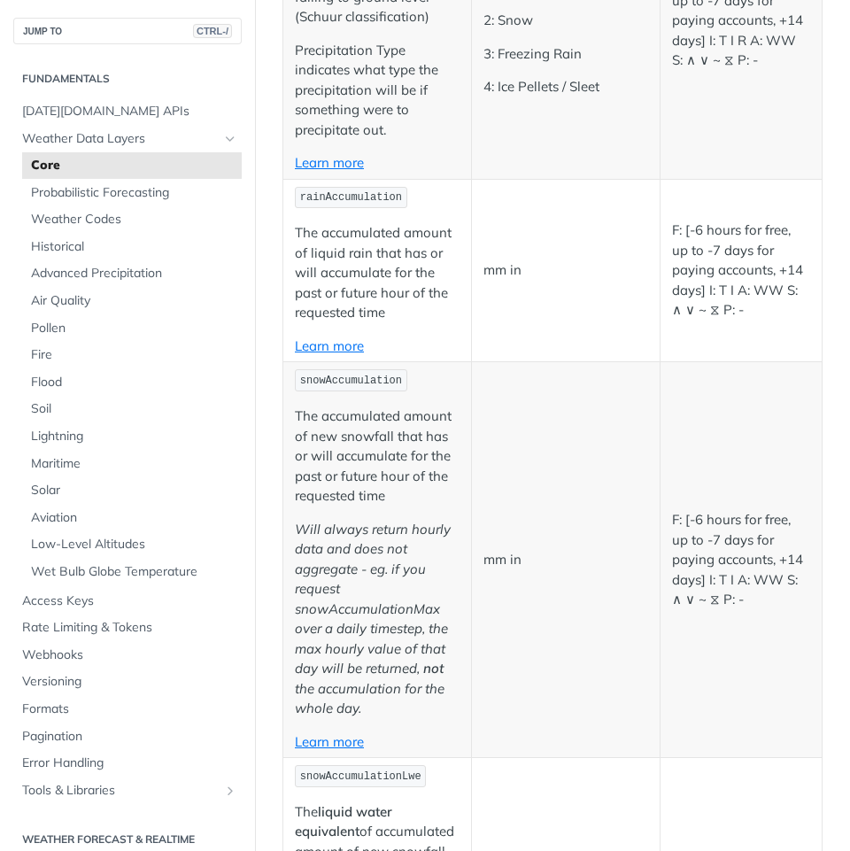
click at [567, 281] on p "mm in" at bounding box center [565, 270] width 165 height 20
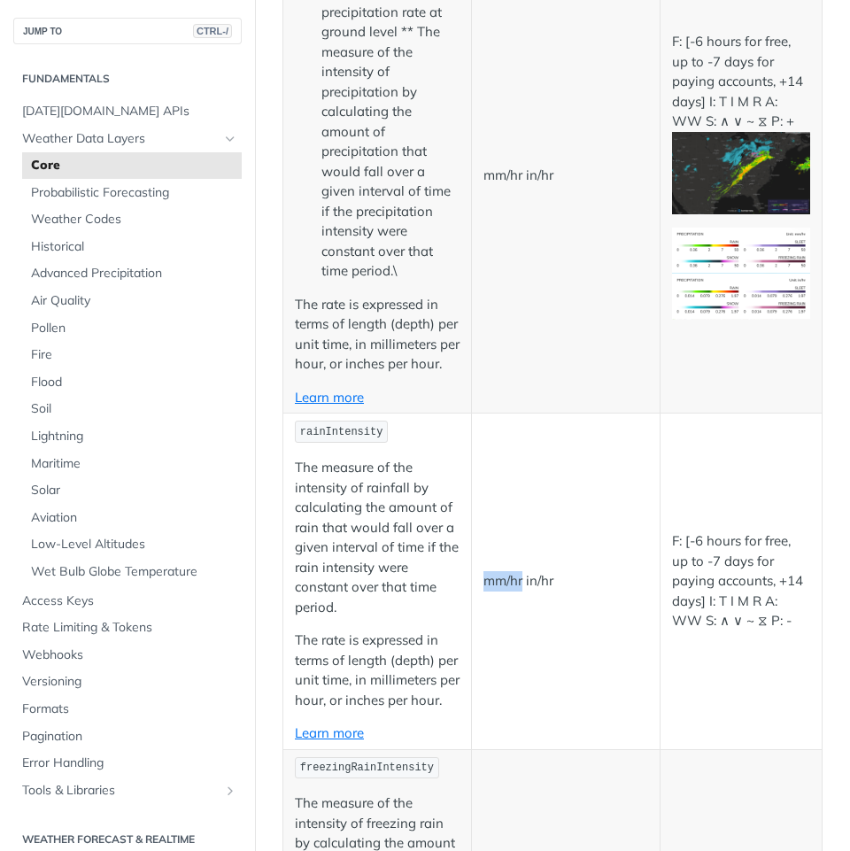
drag, startPoint x: 516, startPoint y: 586, endPoint x: 478, endPoint y: 590, distance: 38.2
click at [483, 590] on p "mm/hr in/hr" at bounding box center [565, 581] width 165 height 20
copy p "mm/hr"
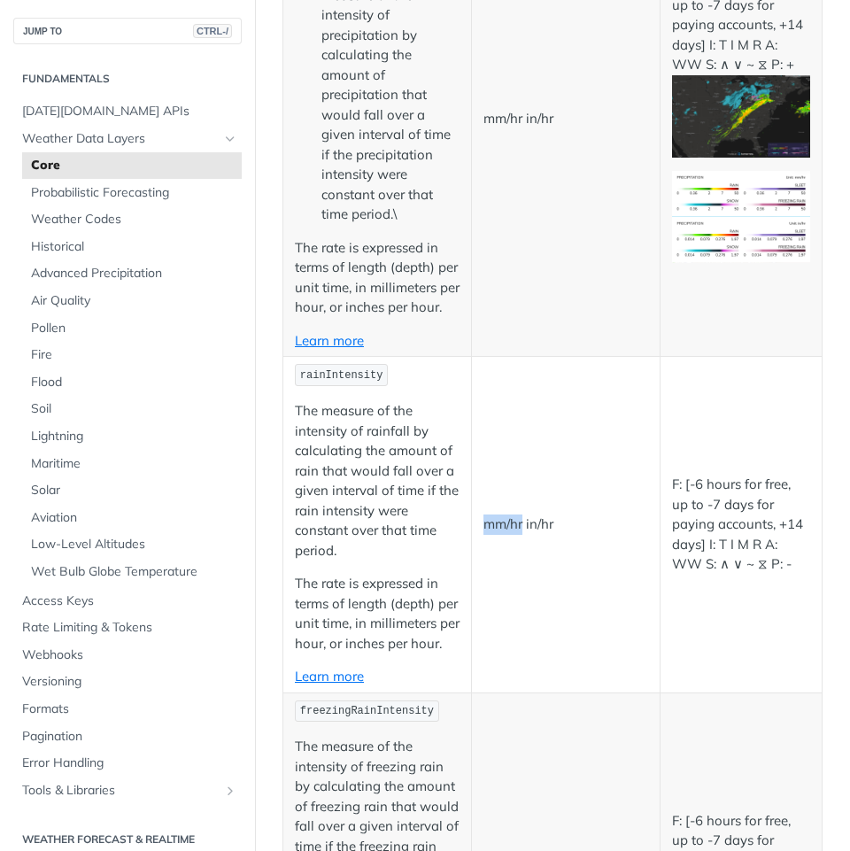
scroll to position [2733, 0]
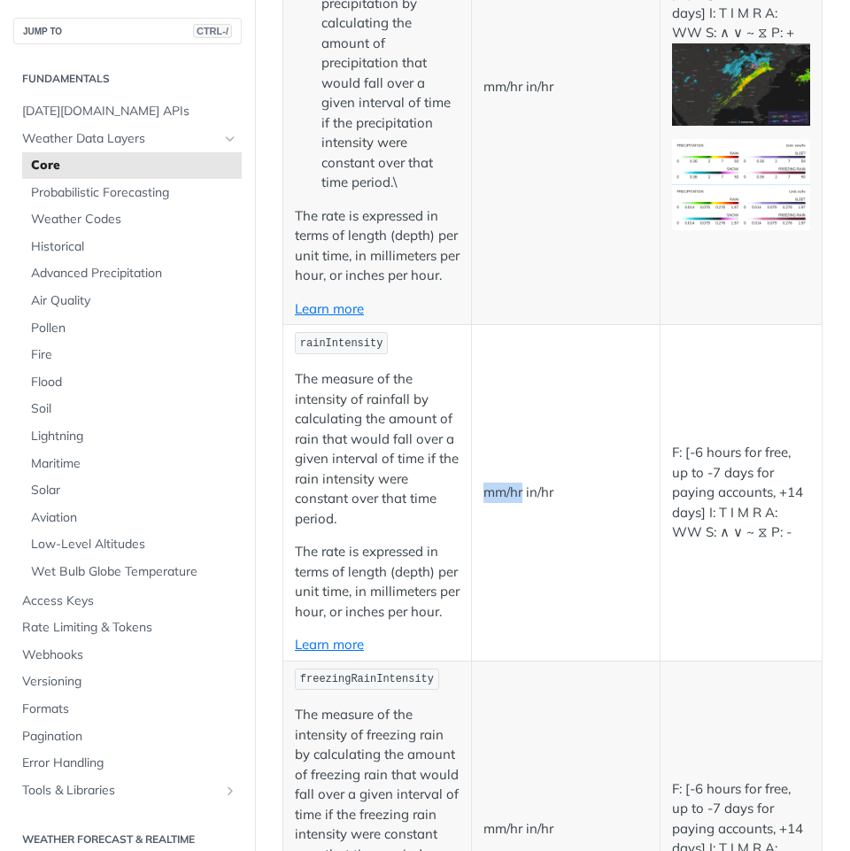
click at [485, 437] on td "mm/hr in/hr" at bounding box center [566, 492] width 189 height 335
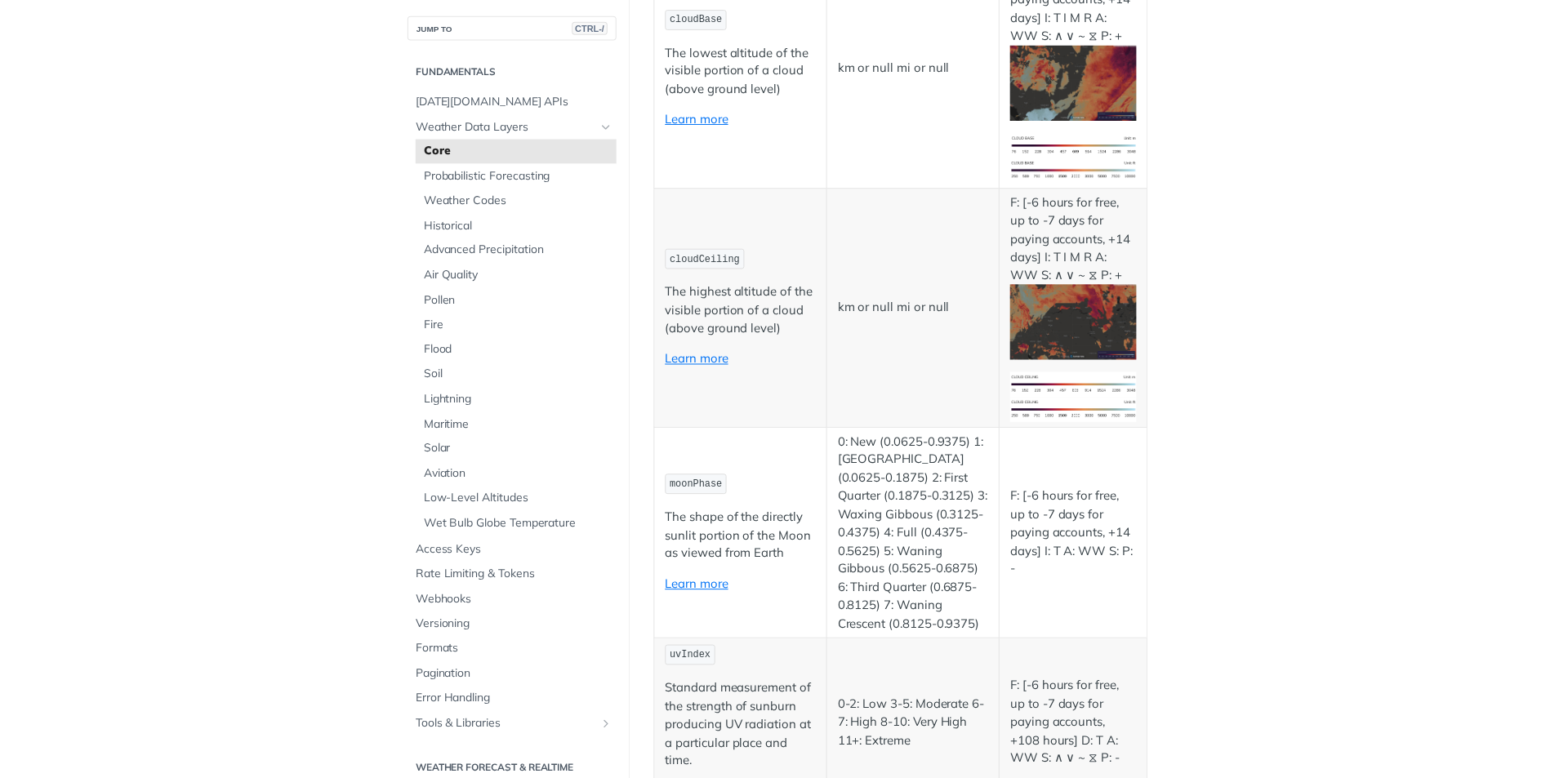
scroll to position [7492, 0]
